Goal: Task Accomplishment & Management: Complete application form

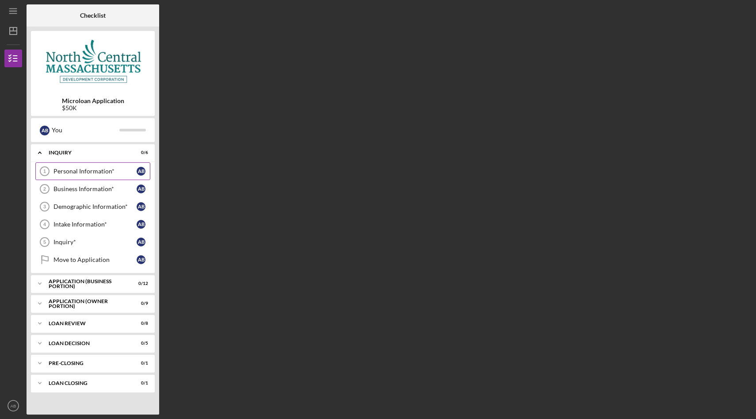
click at [102, 169] on div "Personal Information*" at bounding box center [95, 171] width 83 height 7
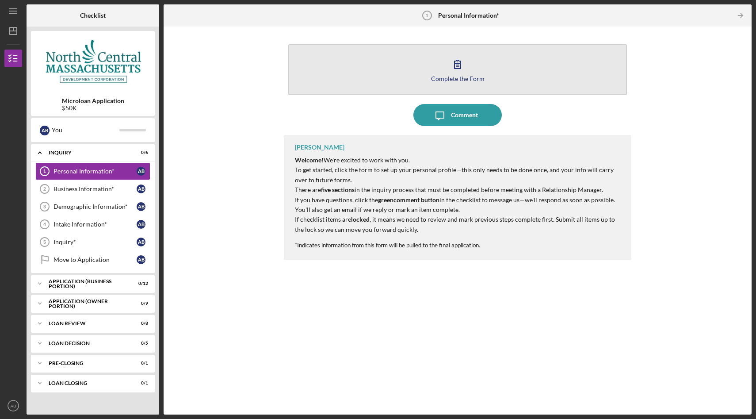
click at [462, 77] on div "Complete the Form" at bounding box center [458, 78] width 54 height 7
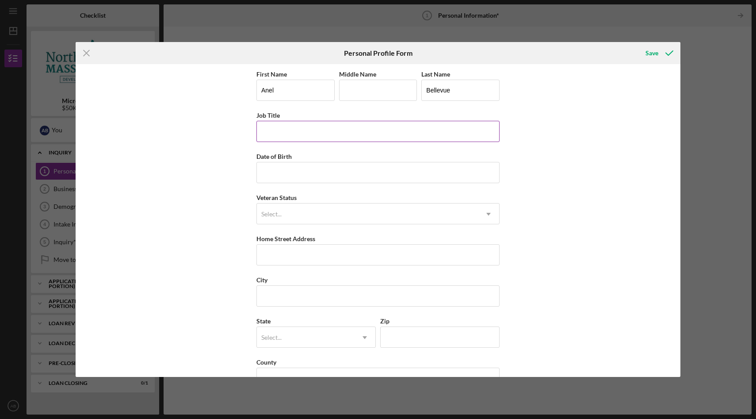
click at [314, 130] on input "Job Title" at bounding box center [378, 131] width 243 height 21
type input "CEO & Co-Founder"
click at [312, 173] on input "Date of Birth" at bounding box center [378, 172] width 243 height 21
type input "[DATE]"
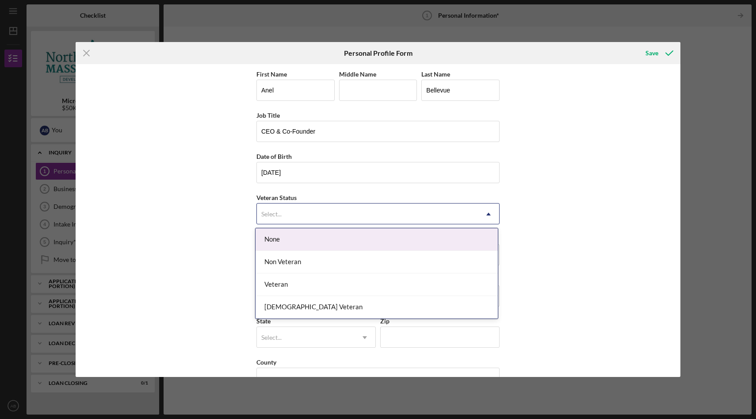
click at [306, 215] on div "Select..." at bounding box center [367, 214] width 221 height 20
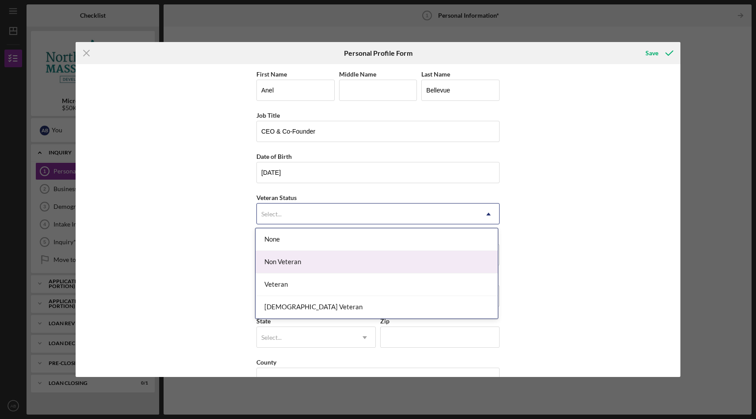
click at [289, 261] on div "Non Veteran" at bounding box center [377, 262] width 242 height 23
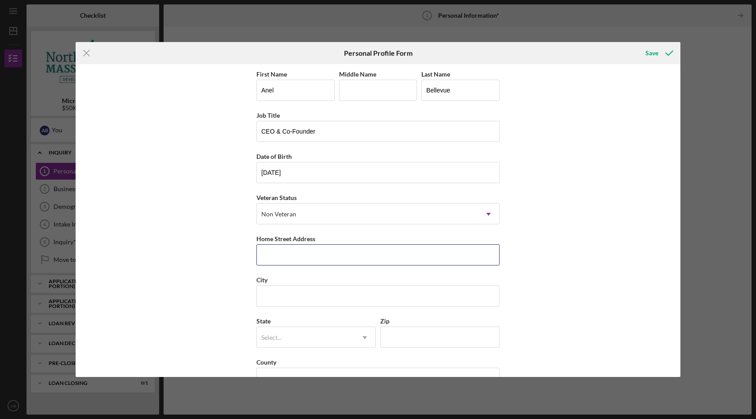
click at [289, 261] on input "Home Street Address" at bounding box center [378, 254] width 243 height 21
type input "[STREET_ADDRESS][PERSON_NAME]"
type input "[GEOGRAPHIC_DATA]"
type input "MA"
type input "02136"
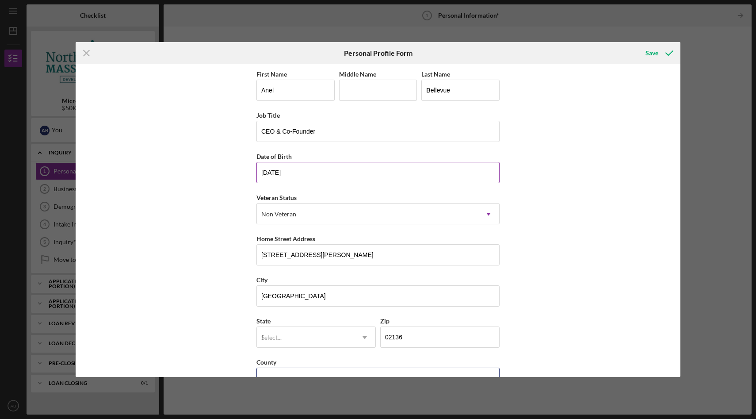
type input "[GEOGRAPHIC_DATA]"
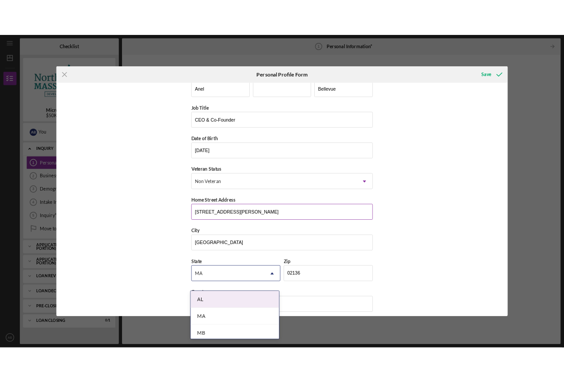
scroll to position [25, 0]
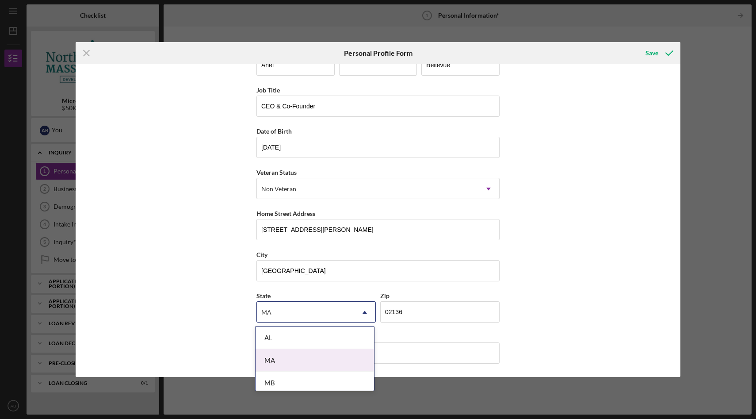
click at [284, 359] on div "MA" at bounding box center [315, 360] width 119 height 23
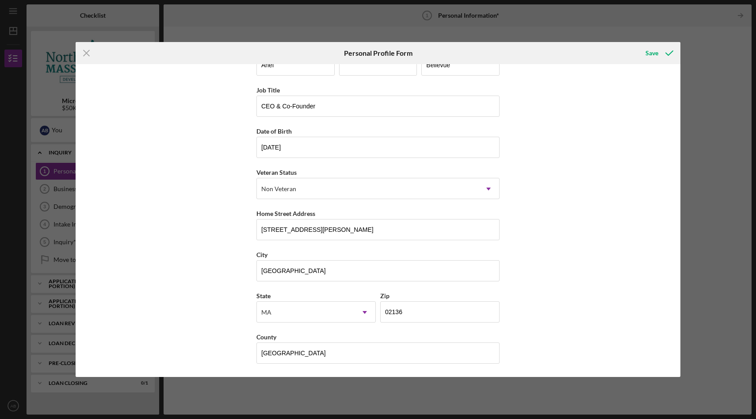
click at [576, 138] on div "First Name [PERSON_NAME] Middle Name Last Name Bellevue Job Title CEO & Co-Foun…" at bounding box center [378, 220] width 605 height 313
click at [651, 54] on div "Save" at bounding box center [652, 53] width 13 height 18
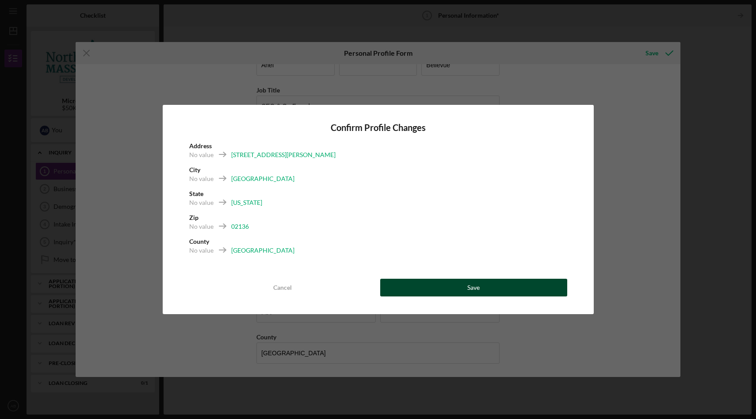
click at [469, 287] on div "Save" at bounding box center [473, 288] width 12 height 18
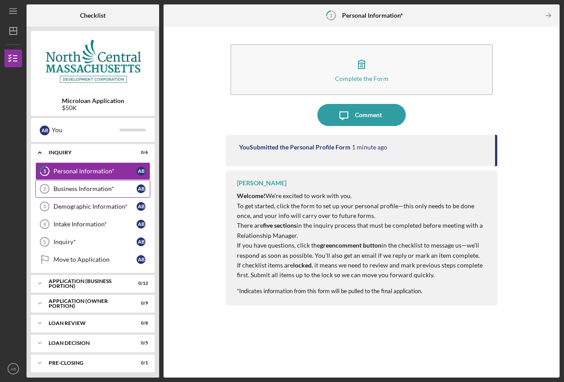
click at [60, 191] on div "Business Information*" at bounding box center [95, 188] width 83 height 7
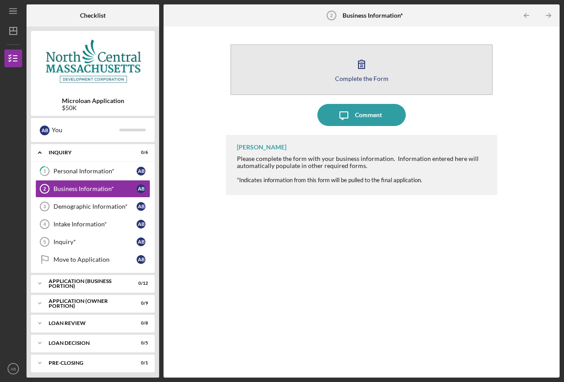
click at [361, 78] on div "Complete the Form" at bounding box center [362, 78] width 54 height 7
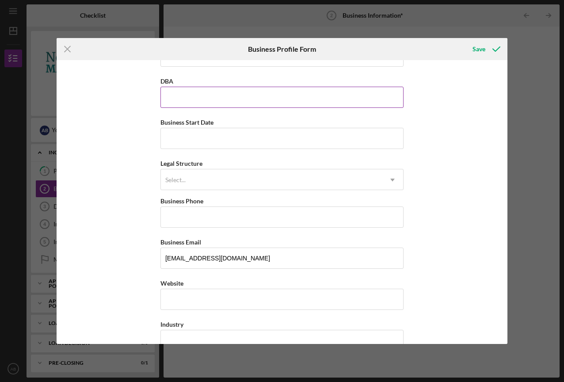
scroll to position [57, 0]
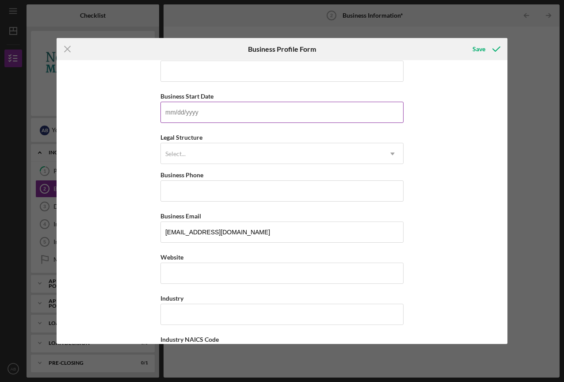
click at [274, 119] on input "Business Start Date" at bounding box center [282, 112] width 243 height 21
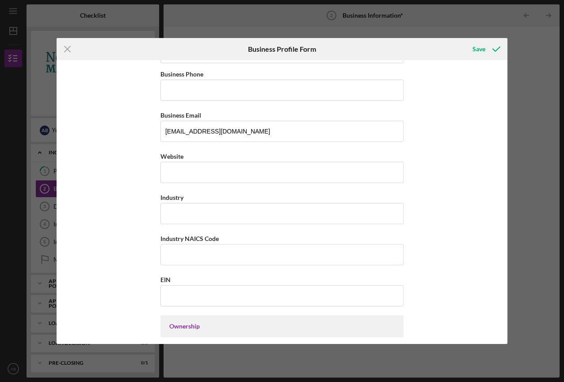
scroll to position [160, 0]
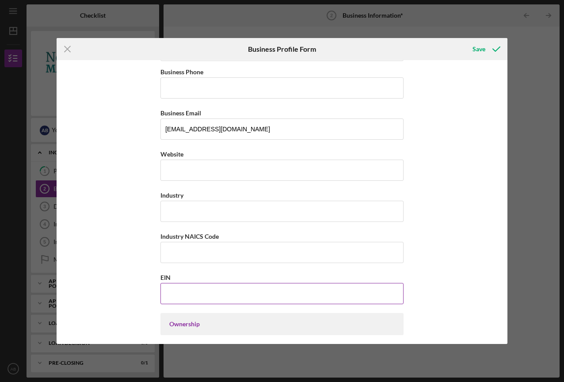
click at [184, 298] on input "EIN" at bounding box center [282, 293] width 243 height 21
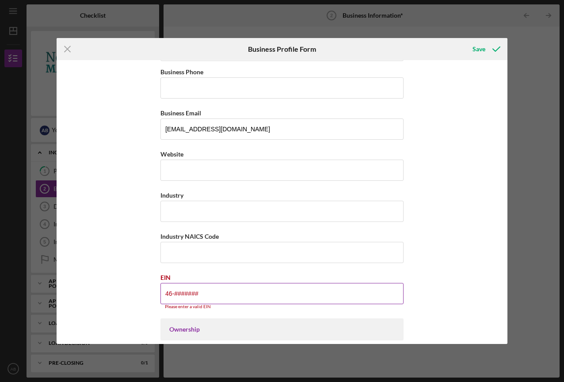
click at [217, 289] on input "46-#######" at bounding box center [282, 293] width 243 height 21
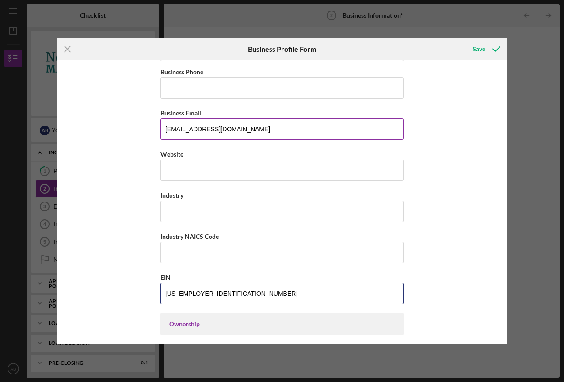
scroll to position [0, 0]
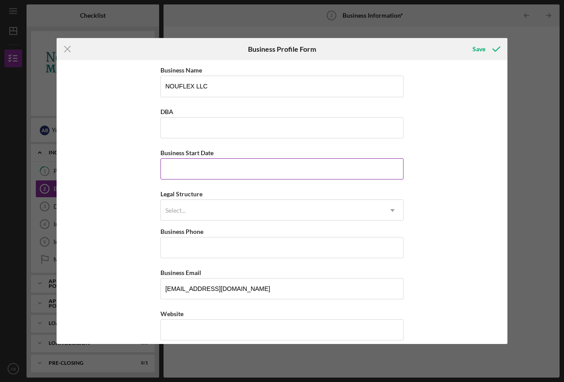
type input "[US_EMPLOYER_IDENTIFICATION_NUMBER]"
click at [317, 162] on input "Business Start Date" at bounding box center [282, 168] width 243 height 21
type input "[DATE]"
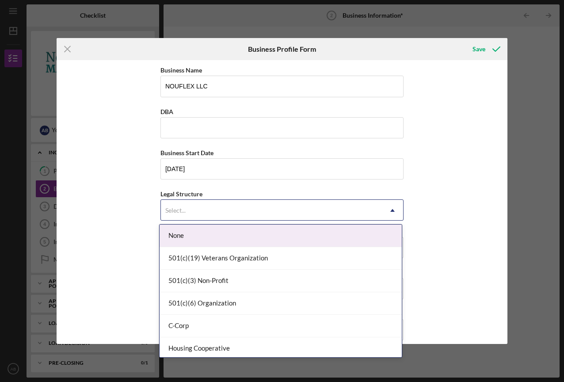
click at [271, 210] on div "Select..." at bounding box center [271, 210] width 221 height 20
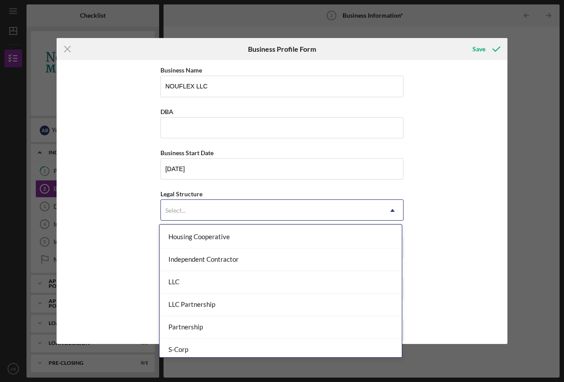
scroll to position [113, 0]
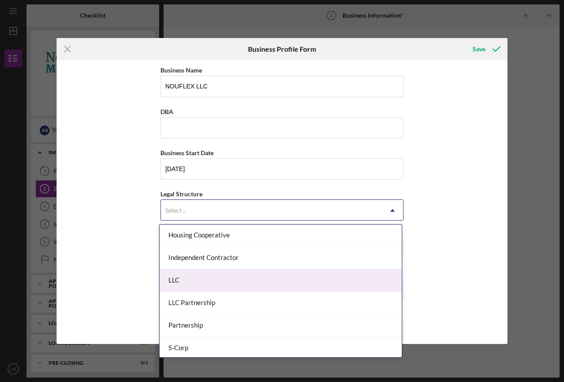
click at [236, 280] on div "LLC" at bounding box center [281, 280] width 242 height 23
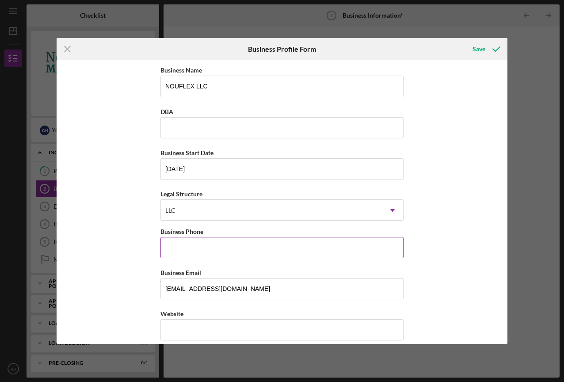
click at [236, 244] on input "Business Phone" at bounding box center [282, 247] width 243 height 21
type input "[PHONE_NUMBER]"
type input "[US_EMPLOYER_IDENTIFICATION_NUMBER]"
type input "[STREET_ADDRESS][PERSON_NAME]"
type input "[GEOGRAPHIC_DATA]"
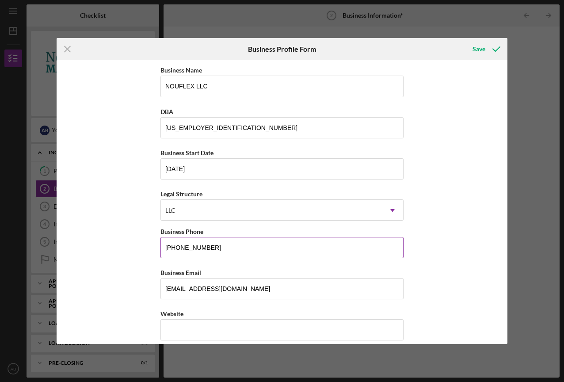
type input "MA"
type input "02136"
type input "MA"
type input "[PHONE_NUMBER]"
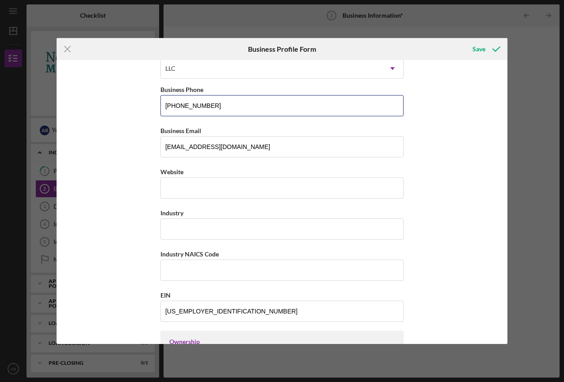
scroll to position [144, 0]
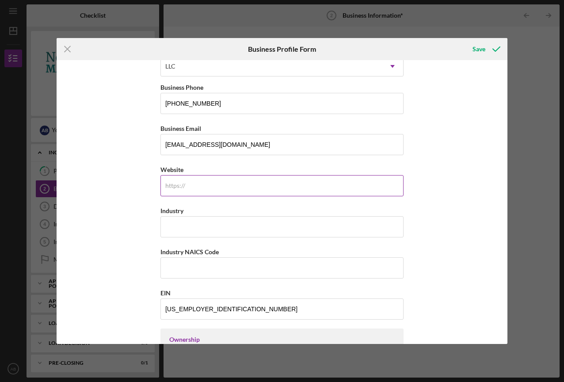
click at [290, 194] on input "Website" at bounding box center [282, 185] width 243 height 21
paste input "[DOMAIN_NAME][URL]"
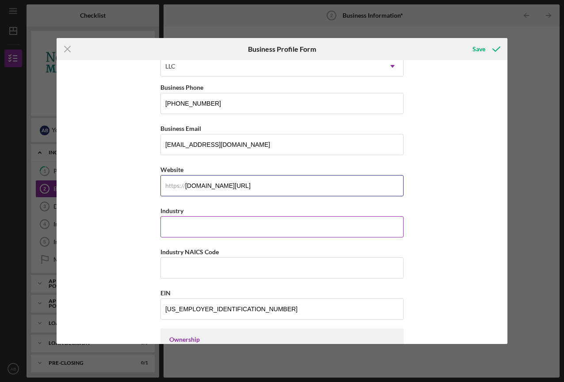
type input "[DOMAIN_NAME][URL]"
click at [198, 227] on input "Industry" at bounding box center [282, 226] width 243 height 21
click at [163, 226] on input "fitness" at bounding box center [282, 226] width 243 height 21
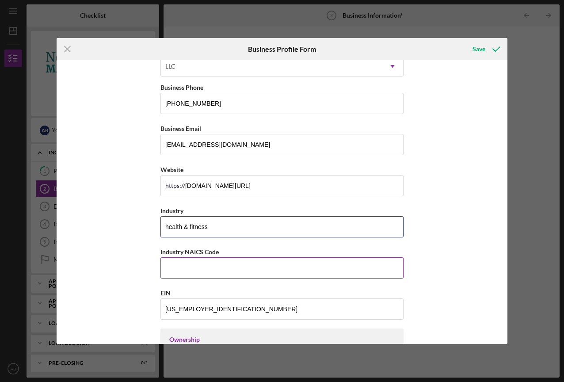
type input "health & fitness"
click at [176, 268] on input "Industry NAICS Code" at bounding box center [282, 267] width 243 height 21
paste input "713940"
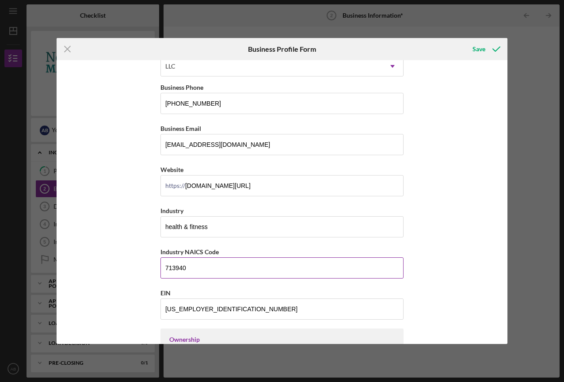
paste input "454110"
type input "7"
paste input "454110"
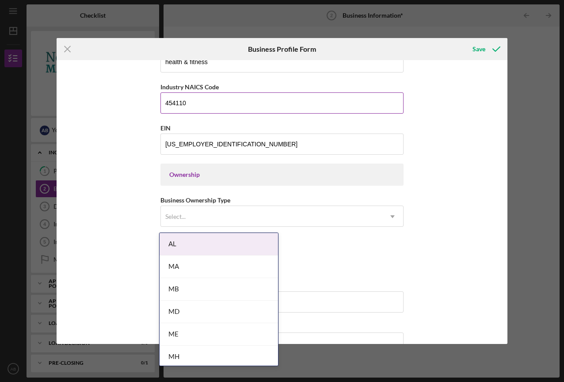
scroll to position [316, 0]
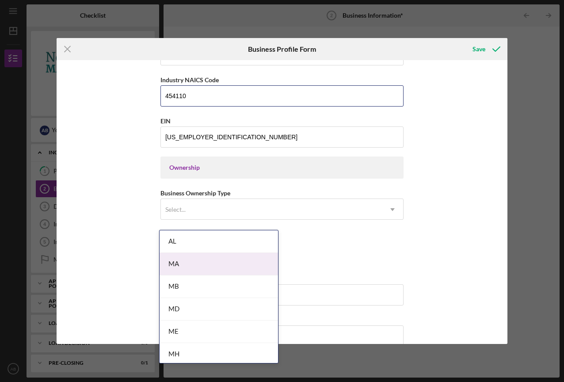
type input "454110"
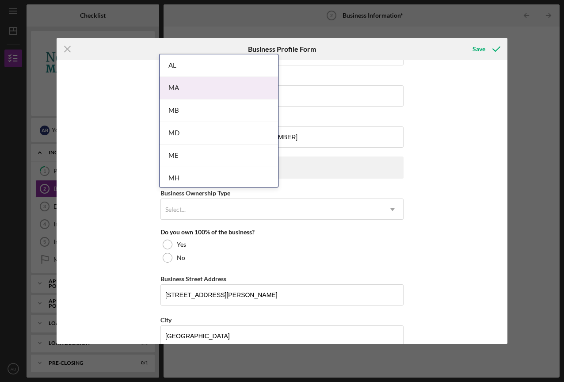
click at [183, 258] on body "Icon/Menu Business Information* 2 Business Information* Checklist Microloan App…" at bounding box center [282, 191] width 564 height 382
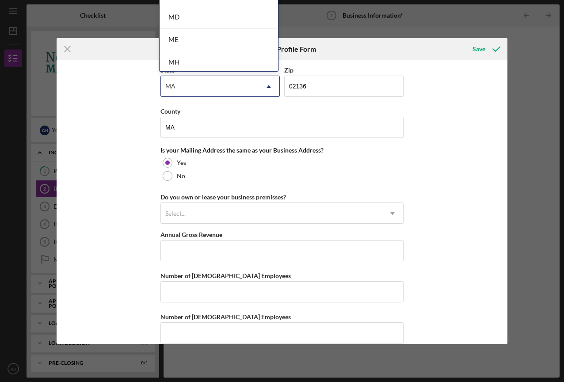
scroll to position [613, 0]
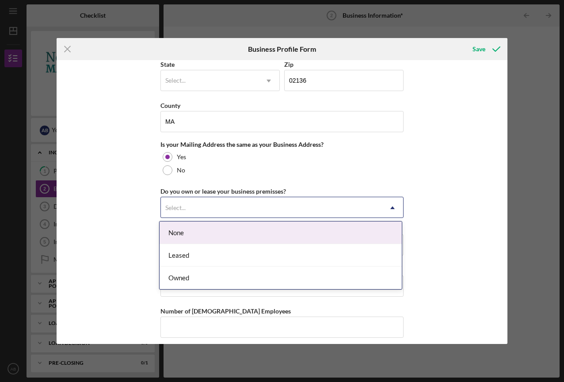
click at [203, 208] on div "Select..." at bounding box center [271, 208] width 221 height 20
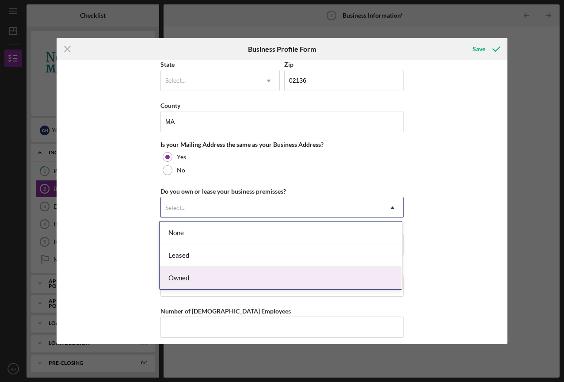
click at [186, 276] on div "Owned" at bounding box center [281, 278] width 242 height 23
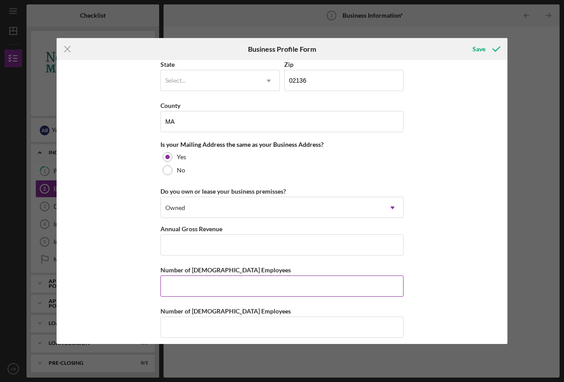
click at [185, 285] on input "Number of [DEMOGRAPHIC_DATA] Employees" at bounding box center [282, 286] width 243 height 21
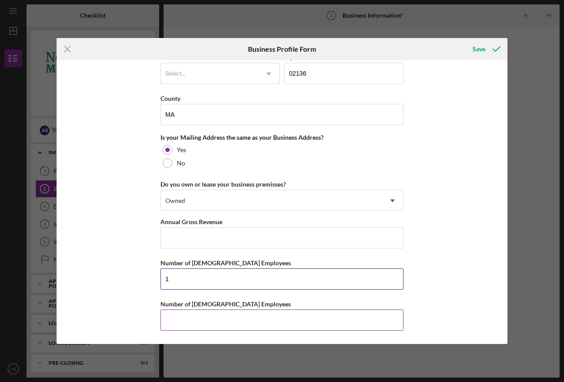
type input "1"
click at [195, 321] on input "Number of [DEMOGRAPHIC_DATA] Employees" at bounding box center [282, 320] width 243 height 21
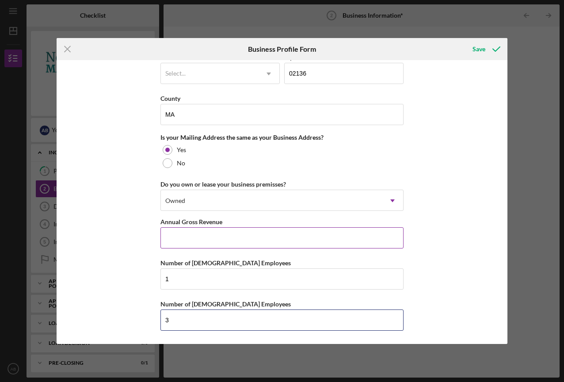
type input "3"
click at [345, 239] on input "Annual Gross Revenue" at bounding box center [282, 237] width 243 height 21
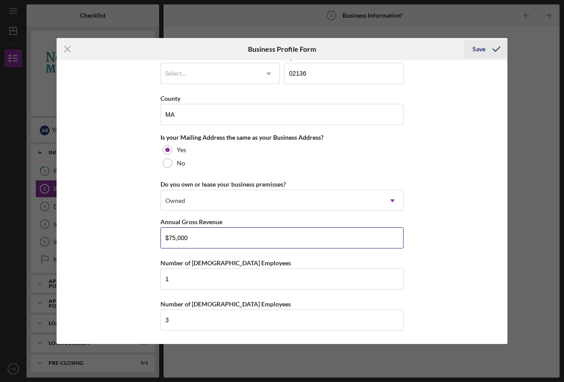
type input "$75,000"
click at [481, 48] on div "Save" at bounding box center [479, 49] width 13 height 18
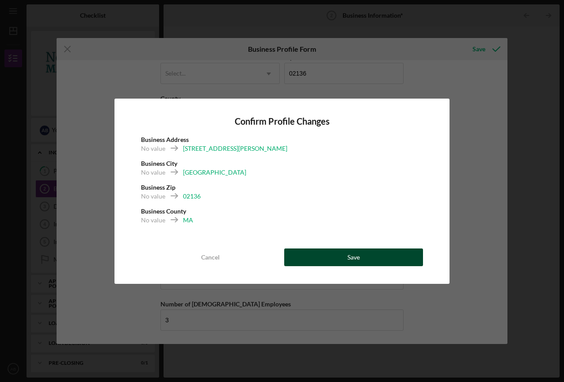
click at [358, 257] on div "Save" at bounding box center [354, 258] width 12 height 18
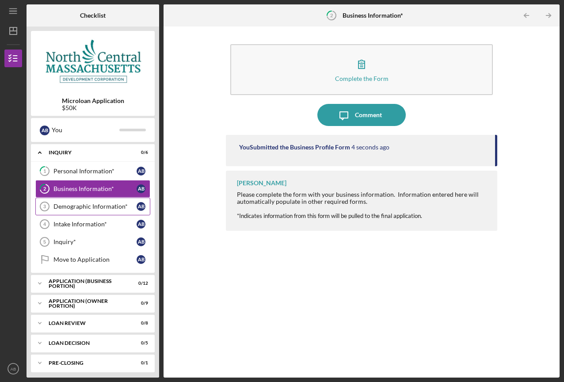
click at [97, 211] on link "Demographic Information* 3 Demographic Information* A B" at bounding box center [92, 207] width 115 height 18
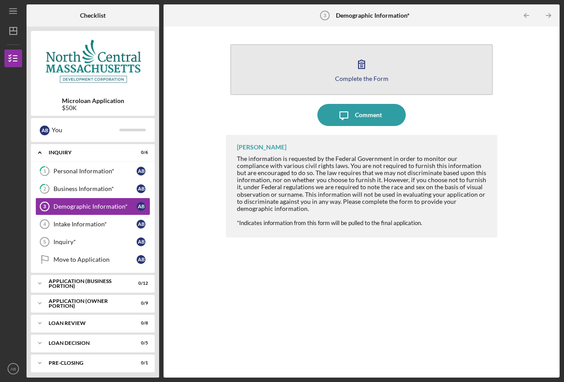
click at [367, 71] on icon "button" at bounding box center [362, 64] width 22 height 22
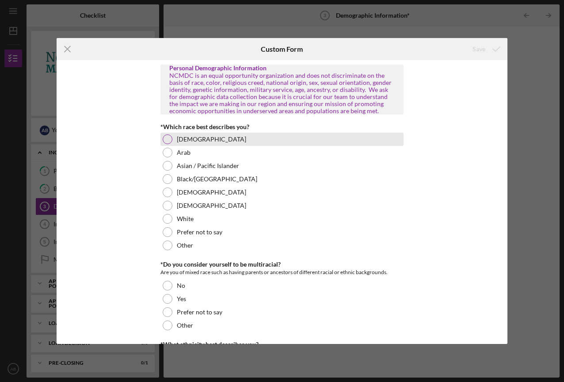
click at [169, 140] on div at bounding box center [168, 139] width 10 height 10
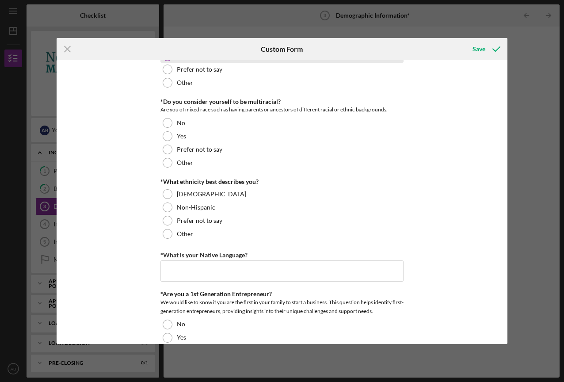
scroll to position [169, 0]
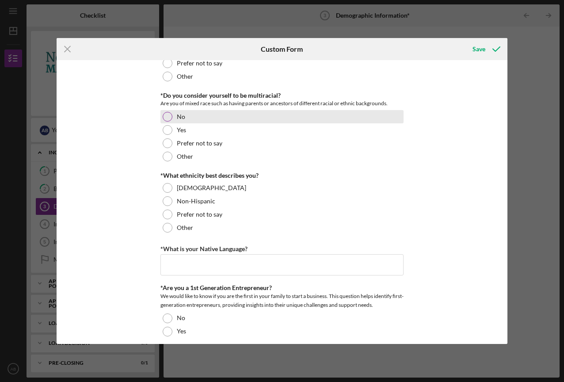
click at [166, 115] on div at bounding box center [168, 117] width 10 height 10
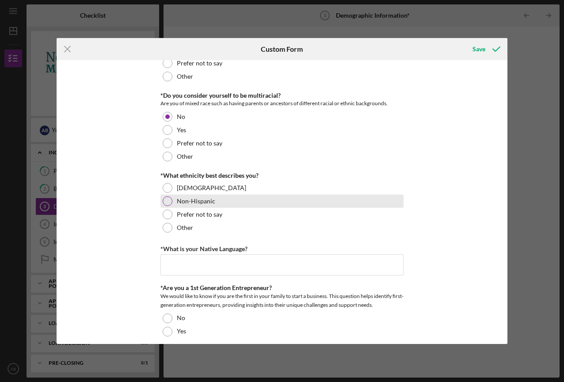
click at [166, 202] on div at bounding box center [168, 201] width 10 height 10
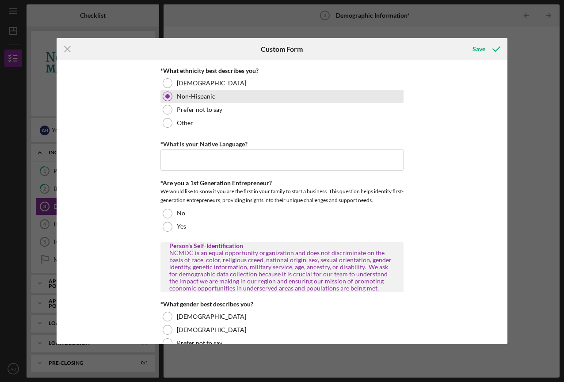
scroll to position [283, 0]
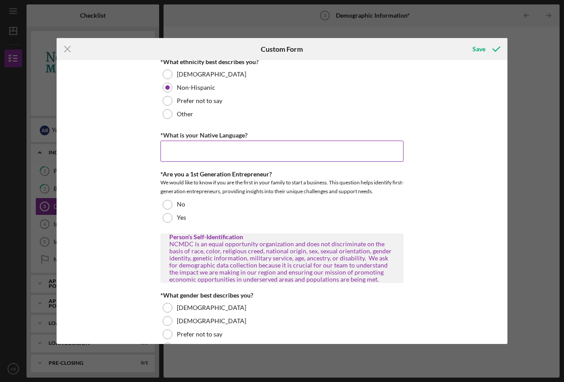
click at [208, 147] on input "*What is your Native Language?" at bounding box center [282, 151] width 243 height 21
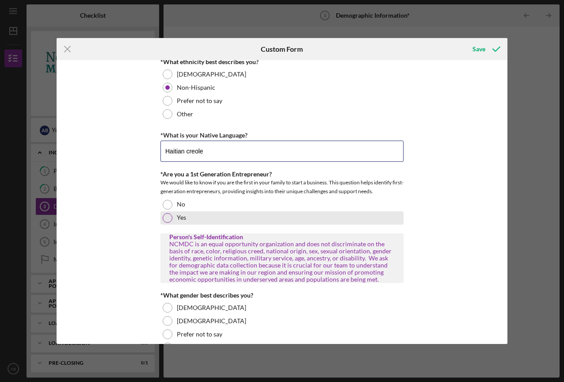
type input "Haitian creole"
click at [166, 215] on div at bounding box center [168, 218] width 10 height 10
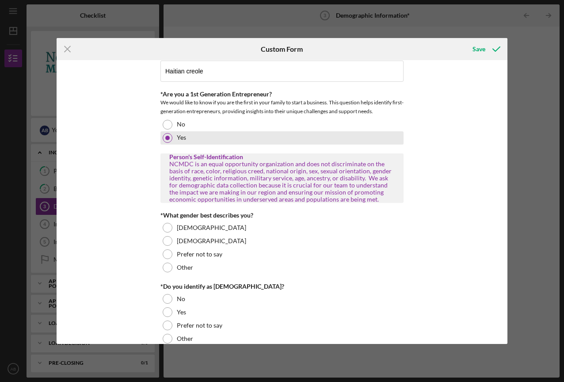
scroll to position [364, 0]
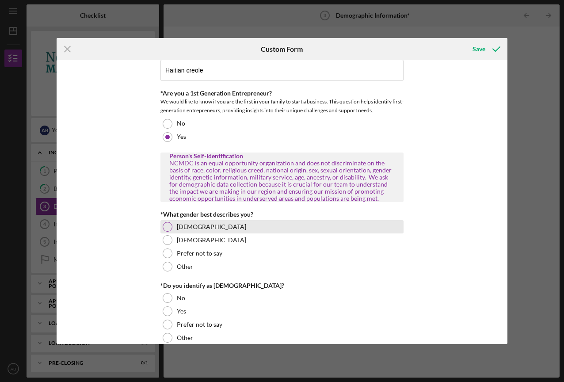
click at [167, 229] on div at bounding box center [168, 227] width 10 height 10
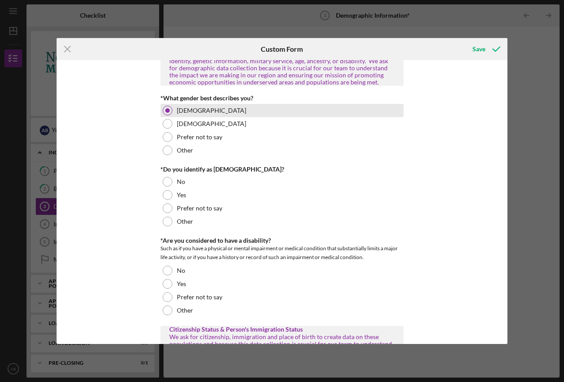
scroll to position [481, 0]
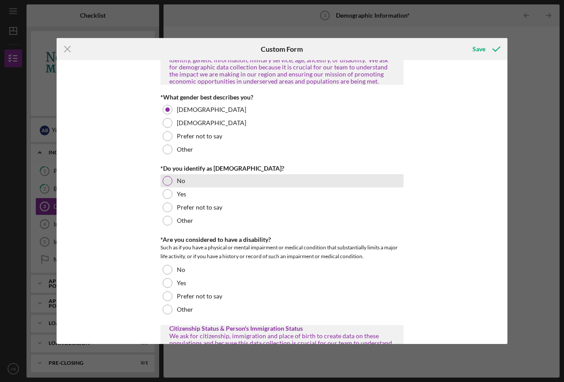
click at [166, 182] on div at bounding box center [168, 181] width 10 height 10
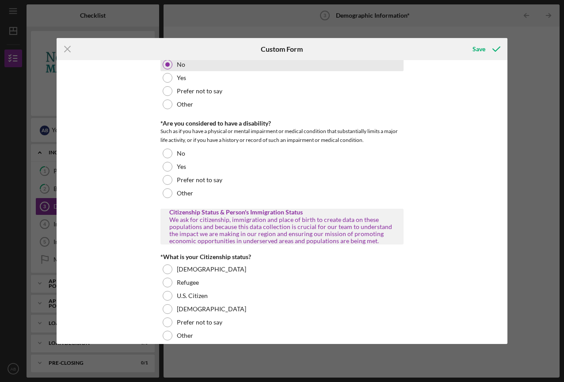
scroll to position [600, 0]
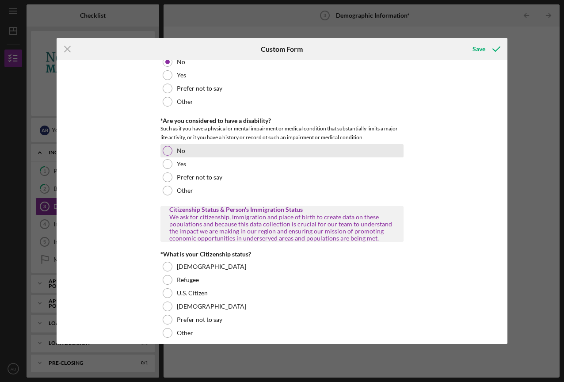
click at [168, 149] on div at bounding box center [168, 151] width 10 height 10
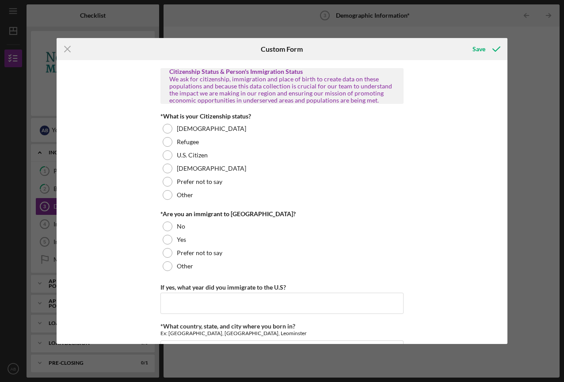
scroll to position [739, 0]
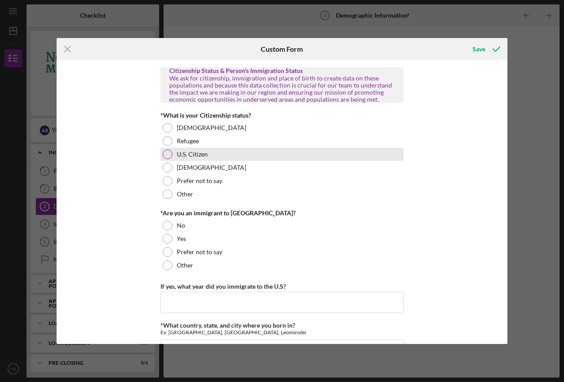
click at [167, 155] on div at bounding box center [168, 154] width 10 height 10
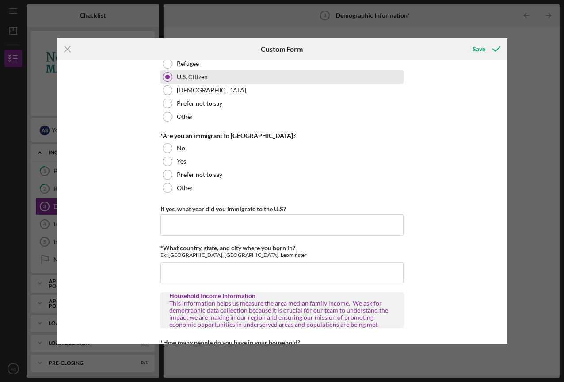
scroll to position [817, 0]
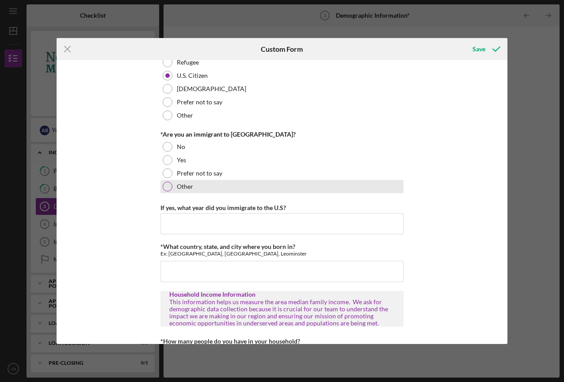
click at [167, 187] on div at bounding box center [168, 187] width 10 height 10
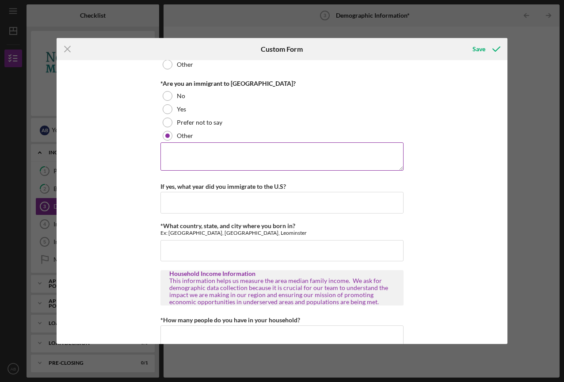
scroll to position [870, 0]
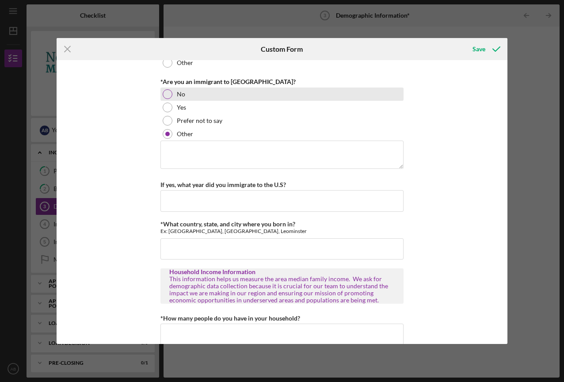
click at [166, 92] on div at bounding box center [168, 94] width 10 height 10
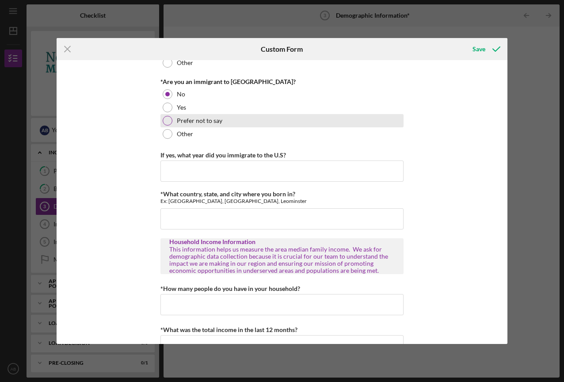
click at [167, 123] on div at bounding box center [168, 121] width 10 height 10
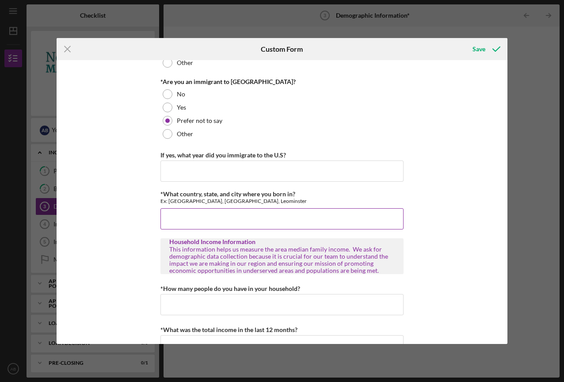
click at [189, 218] on input "*What country, state, and city where you born in?" at bounding box center [282, 218] width 243 height 21
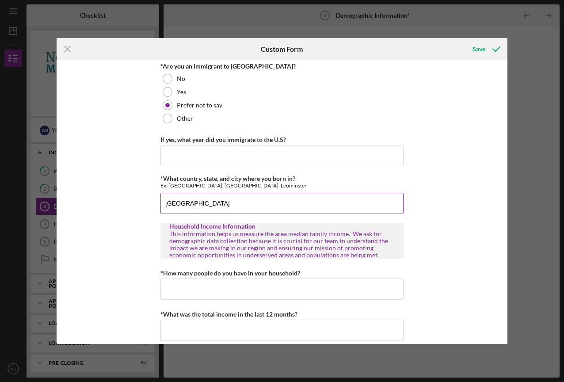
scroll to position [896, 0]
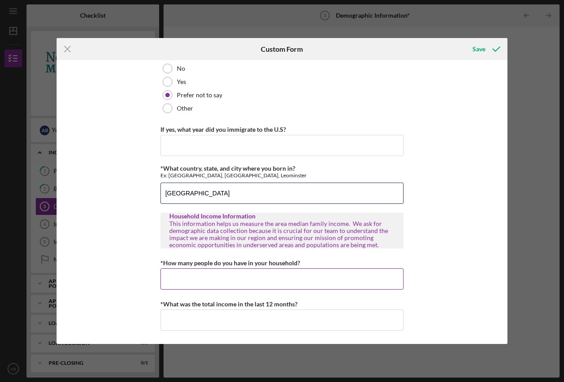
type input "[GEOGRAPHIC_DATA]"
click at [206, 283] on input "*How many people do you have in your household?" at bounding box center [282, 278] width 243 height 21
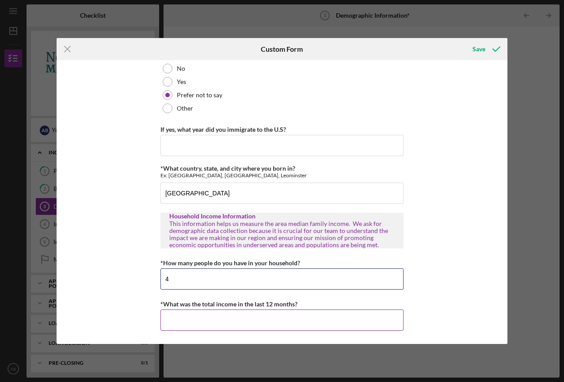
type input "4"
click at [214, 322] on input "*What was the total income in the last 12 months?" at bounding box center [282, 320] width 243 height 21
type input "$8"
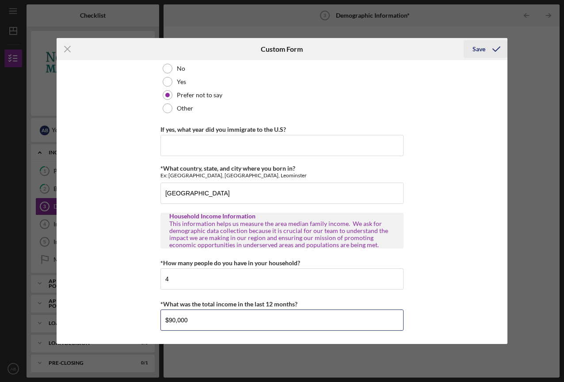
type input "$90,000"
click at [478, 48] on div "Save" at bounding box center [479, 49] width 13 height 18
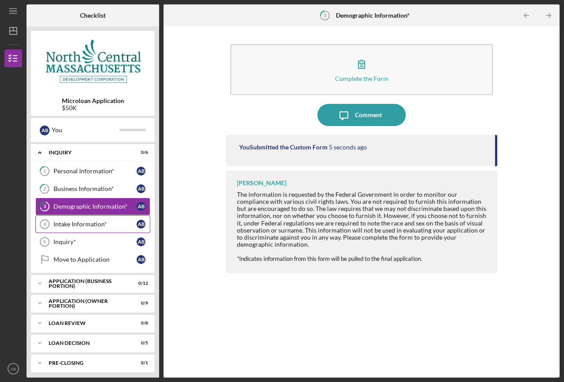
click at [92, 226] on div "Intake Information*" at bounding box center [95, 224] width 83 height 7
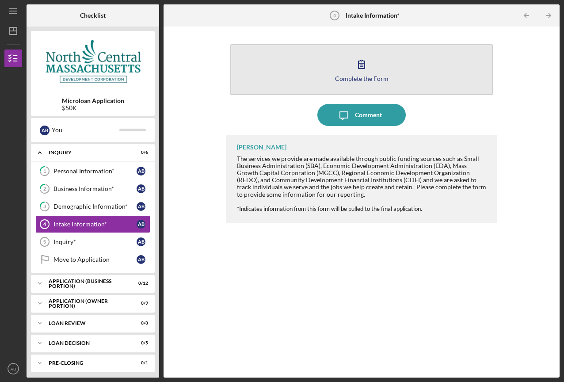
click at [333, 74] on button "Complete the Form Form" at bounding box center [361, 69] width 262 height 51
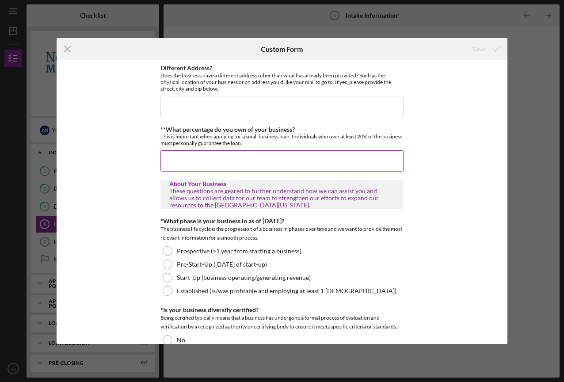
click at [277, 154] on input "**What percentage do you own of your business?" at bounding box center [282, 160] width 243 height 21
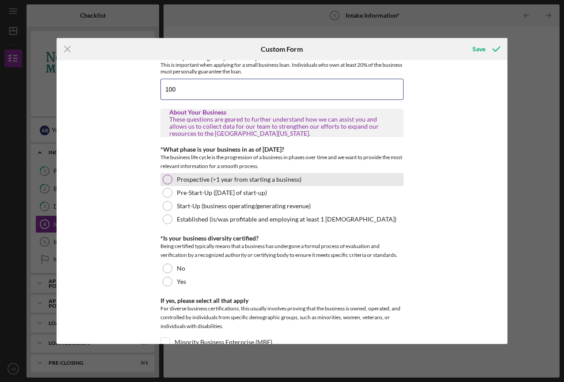
scroll to position [72, 0]
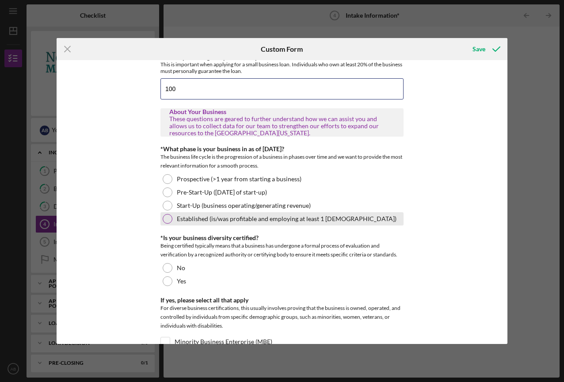
type input "100"
click at [169, 216] on div at bounding box center [168, 219] width 10 height 10
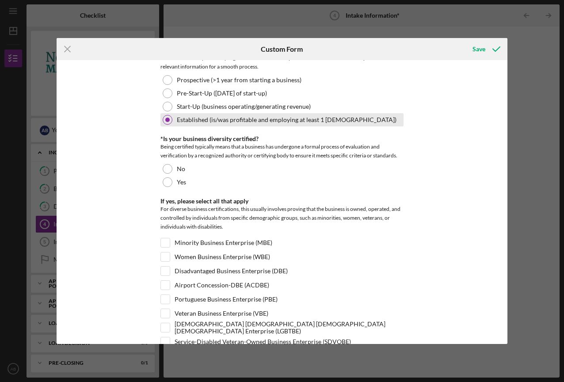
scroll to position [175, 0]
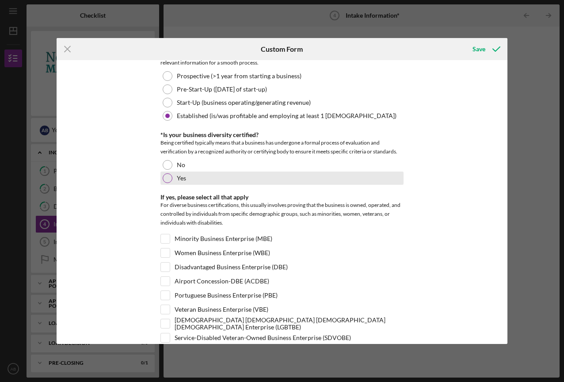
click at [166, 178] on div at bounding box center [168, 178] width 10 height 10
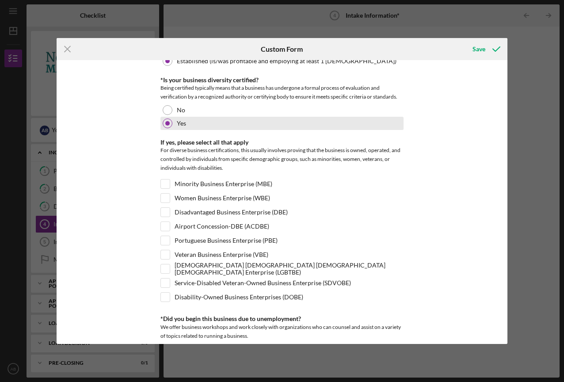
scroll to position [231, 0]
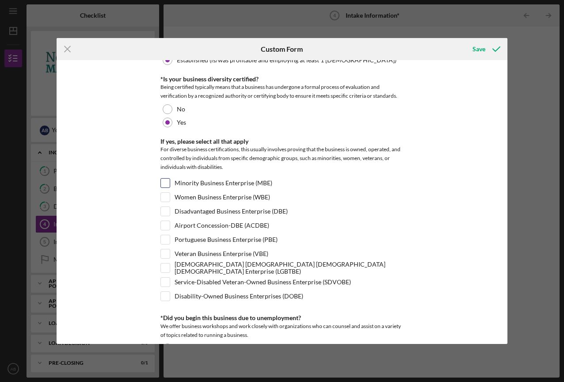
click at [167, 183] on input "Minority Business Enterprise (MBE)" at bounding box center [165, 183] width 9 height 9
checkbox input "true"
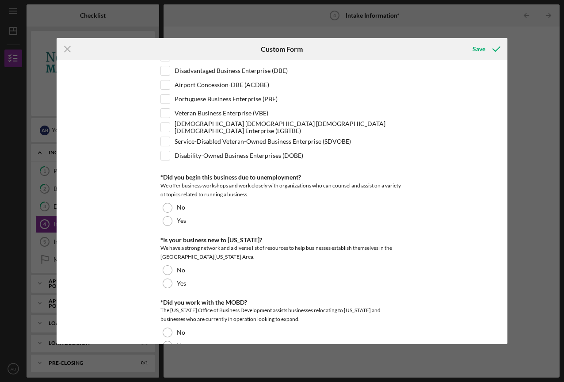
scroll to position [375, 0]
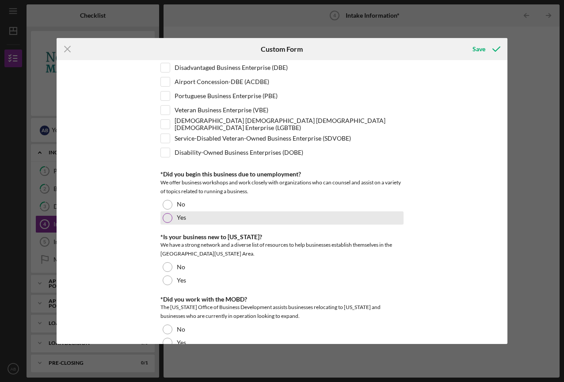
click at [166, 218] on div at bounding box center [168, 218] width 10 height 10
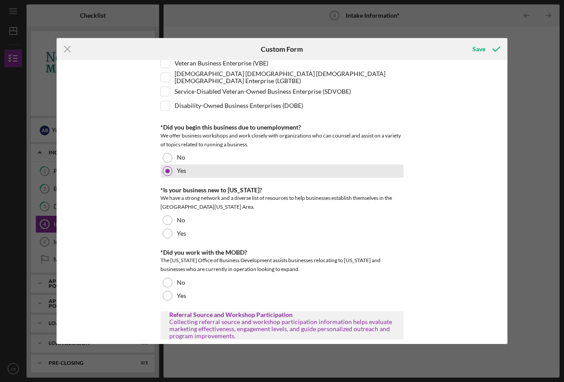
scroll to position [424, 0]
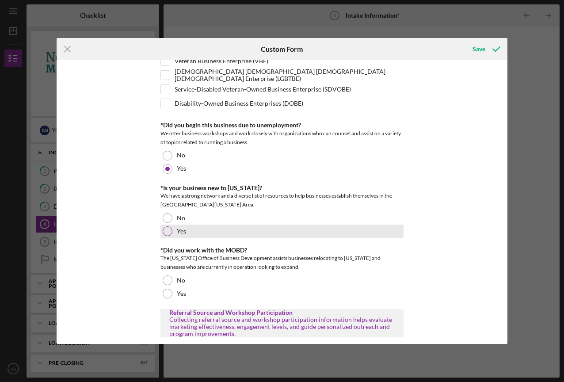
click at [167, 231] on div at bounding box center [168, 231] width 10 height 10
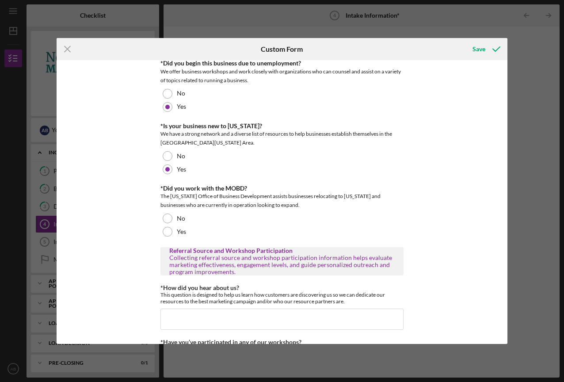
scroll to position [486, 0]
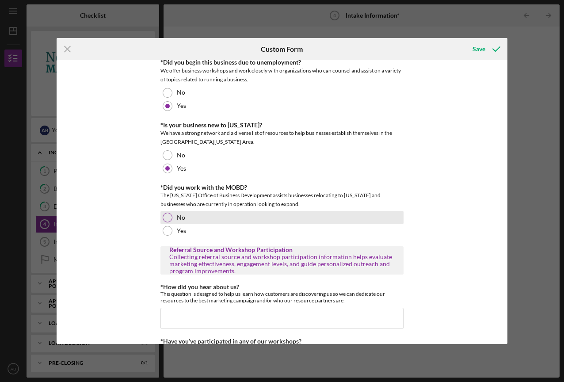
click at [167, 218] on div at bounding box center [168, 218] width 10 height 10
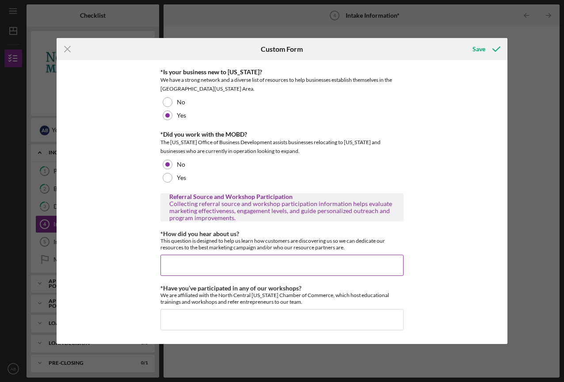
click at [178, 260] on input "*How did you hear about us?" at bounding box center [282, 265] width 243 height 21
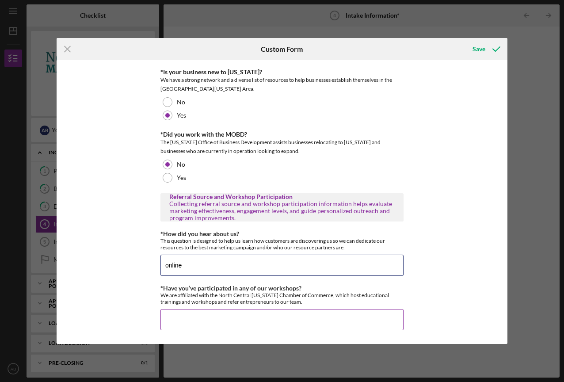
type input "online"
click at [185, 317] on input "*Have you’ve participated in any of our workshops?" at bounding box center [282, 319] width 243 height 21
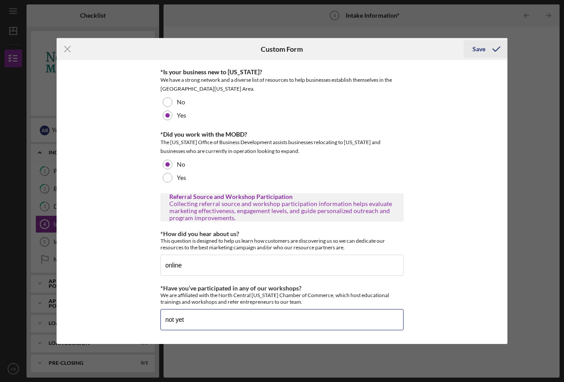
type input "not yet"
click at [474, 50] on div "Save" at bounding box center [479, 49] width 13 height 18
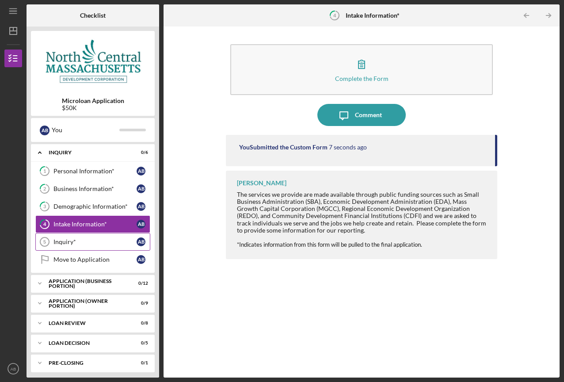
click at [65, 243] on div "Inquiry*" at bounding box center [95, 241] width 83 height 7
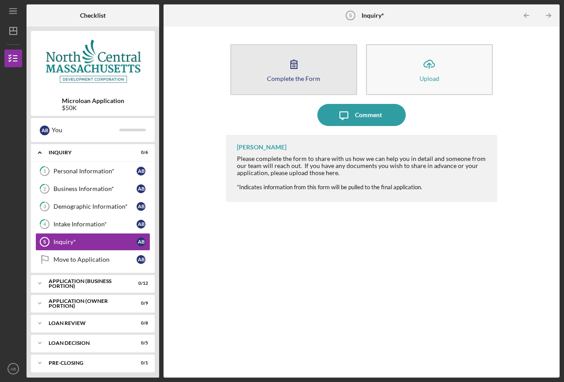
click at [291, 62] on icon "button" at bounding box center [294, 64] width 22 height 22
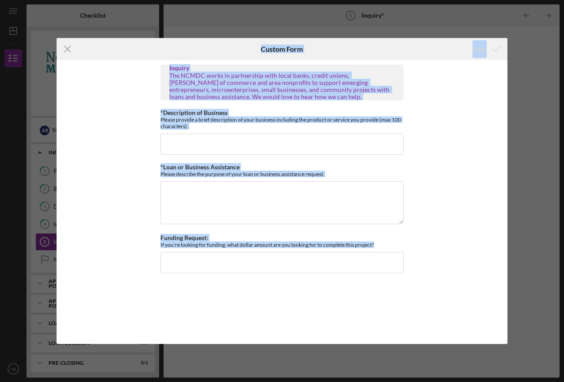
drag, startPoint x: 306, startPoint y: 336, endPoint x: 125, endPoint y: 55, distance: 334.3
click at [125, 55] on form "Icon/Menu Close Custom Form Save Inquiry The NCMDC works in partnership with lo…" at bounding box center [283, 191] width 452 height 306
copy form "Custom Form Save Inquiry The NCMDC works in partnership with local banks, credi…"
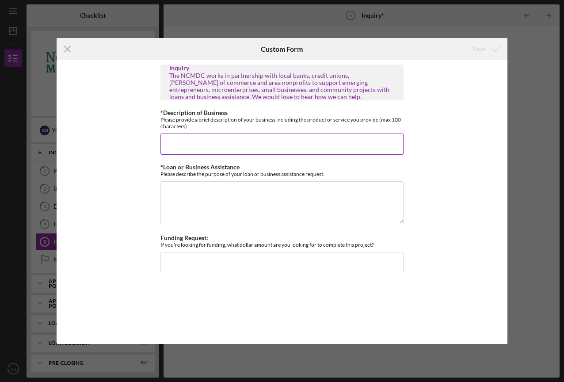
click at [225, 147] on input "*Description of Business" at bounding box center [282, 144] width 243 height 21
paste input "We are under contract with the City of Boston’s Age Strong Commission to delive…"
click at [298, 146] on input "We are under contract with the City of Boston’s Age Strong Commission to delive…" at bounding box center [282, 144] width 243 height 21
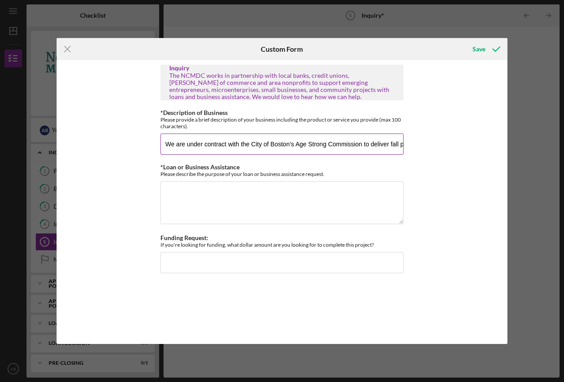
paste input "NouFlex provides fall-prevention fitness programs and resistance exercise equip…"
type input "NouFlex provides fall-prevention fitness programs and resistance exercise equip…"
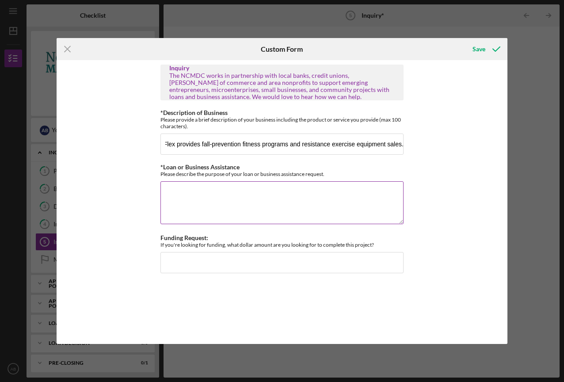
scroll to position [0, 0]
drag, startPoint x: 333, startPoint y: 171, endPoint x: 131, endPoint y: 166, distance: 202.2
click at [131, 166] on div "Inquiry The NCMDC works in partnership with local banks, credit unions, [PERSON…" at bounding box center [283, 201] width 452 height 283
copy div "*Loan or Business Assistance Please describe the purpose of your loan or busine…"
click at [328, 200] on textarea "*Loan or Business Assistance" at bounding box center [282, 202] width 243 height 42
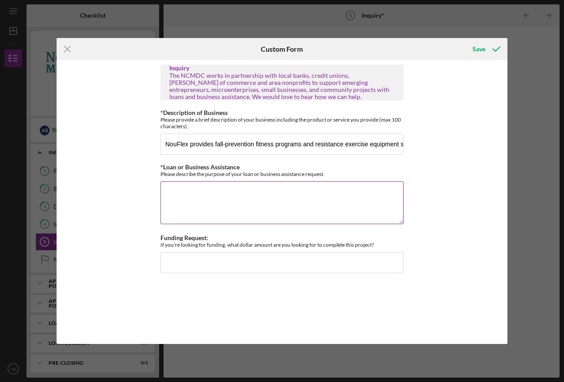
paste textarea "We are seeking funding to purchase additional fitness equipment and cover staff…"
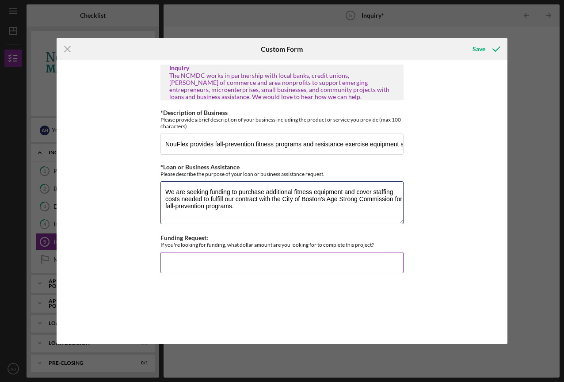
type textarea "We are seeking funding to purchase additional fitness equipment and cover staff…"
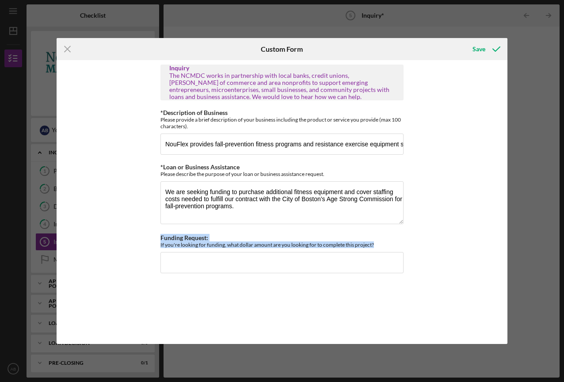
drag, startPoint x: 378, startPoint y: 243, endPoint x: 149, endPoint y: 236, distance: 228.8
click at [149, 236] on div "Inquiry The NCMDC works in partnership with local banks, credit unions, [PERSON…" at bounding box center [283, 201] width 452 height 283
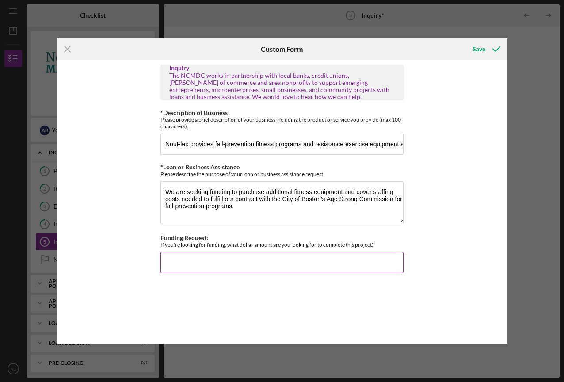
click at [204, 254] on input "Funding Request:" at bounding box center [282, 262] width 243 height 21
type input "$50,000"
click at [483, 48] on div "Save" at bounding box center [479, 49] width 13 height 18
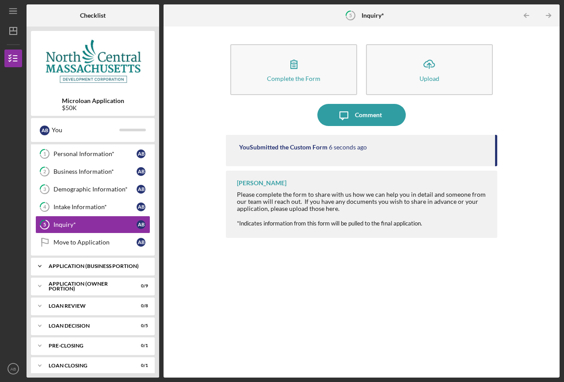
scroll to position [23, 0]
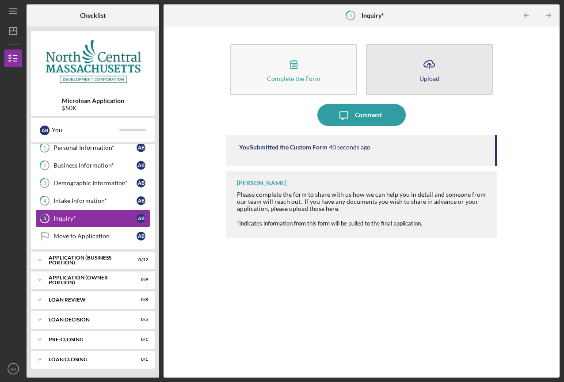
click at [434, 59] on icon "Icon/Upload" at bounding box center [429, 64] width 22 height 22
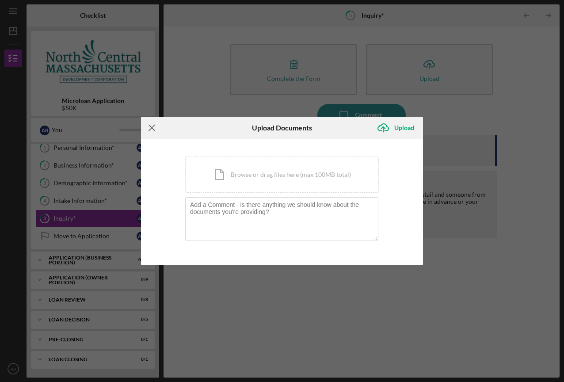
click at [153, 127] on icon "Icon/Menu Close" at bounding box center [152, 128] width 22 height 22
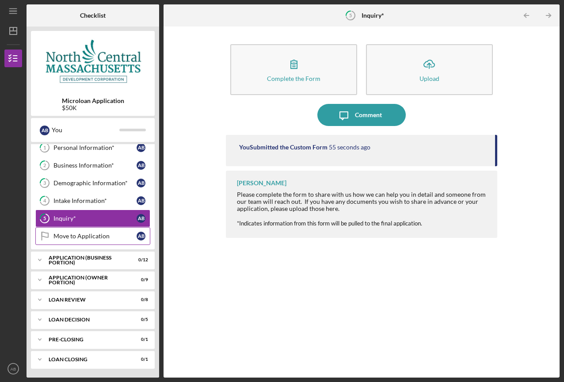
click at [69, 238] on div "Move to Application" at bounding box center [95, 236] width 83 height 7
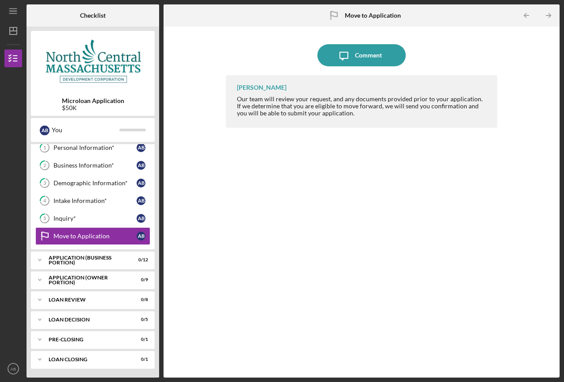
click at [369, 16] on b "Move to Application" at bounding box center [373, 15] width 56 height 7
